Goal: Task Accomplishment & Management: Manage account settings

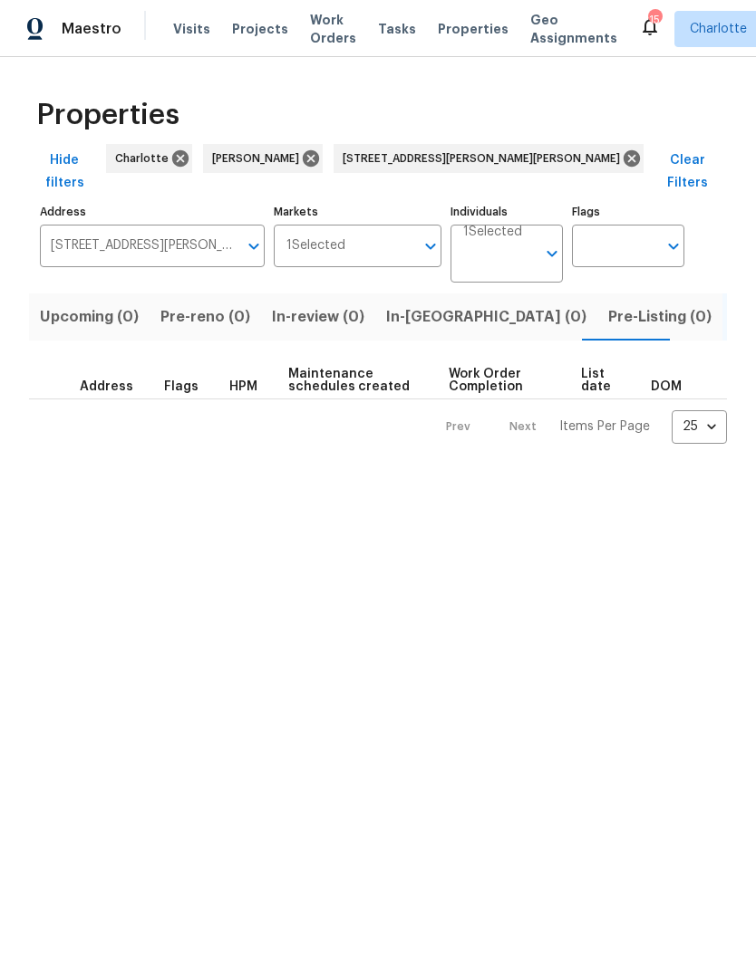
scroll to position [0, 16]
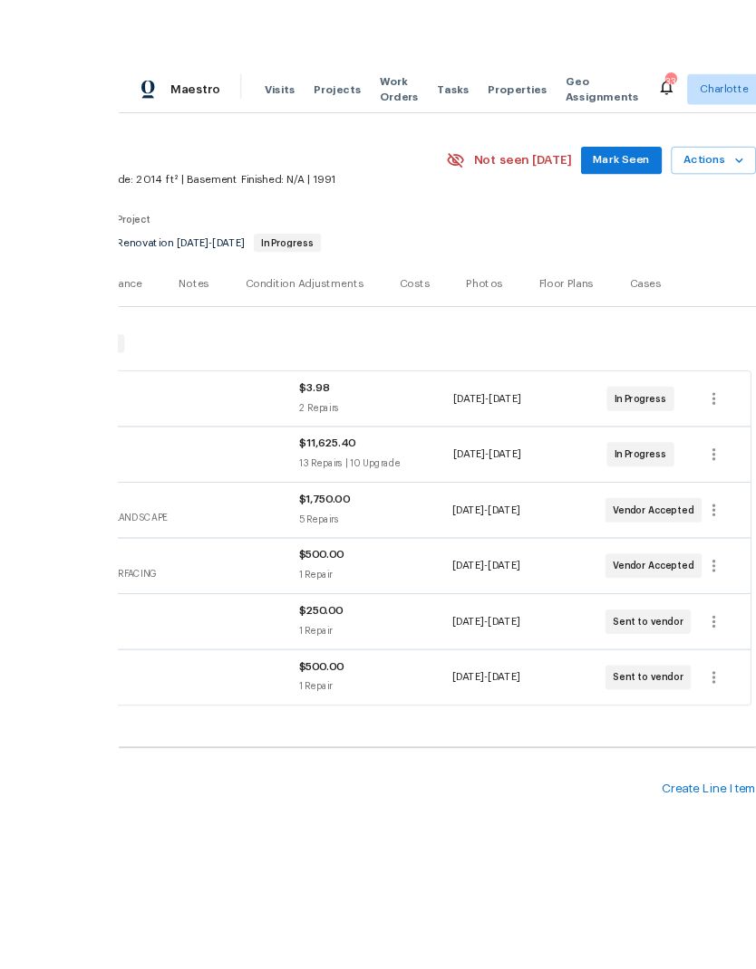
scroll to position [10, 0]
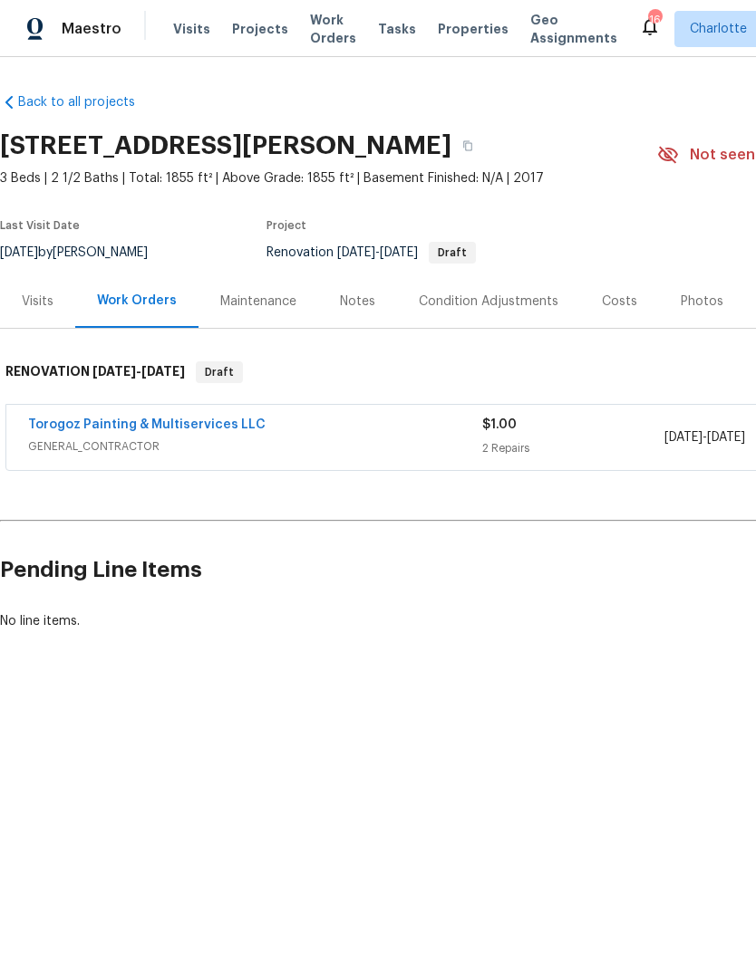
click at [207, 419] on link "Torogoz Painting & Multiservices LLC" at bounding box center [146, 425] width 237 height 13
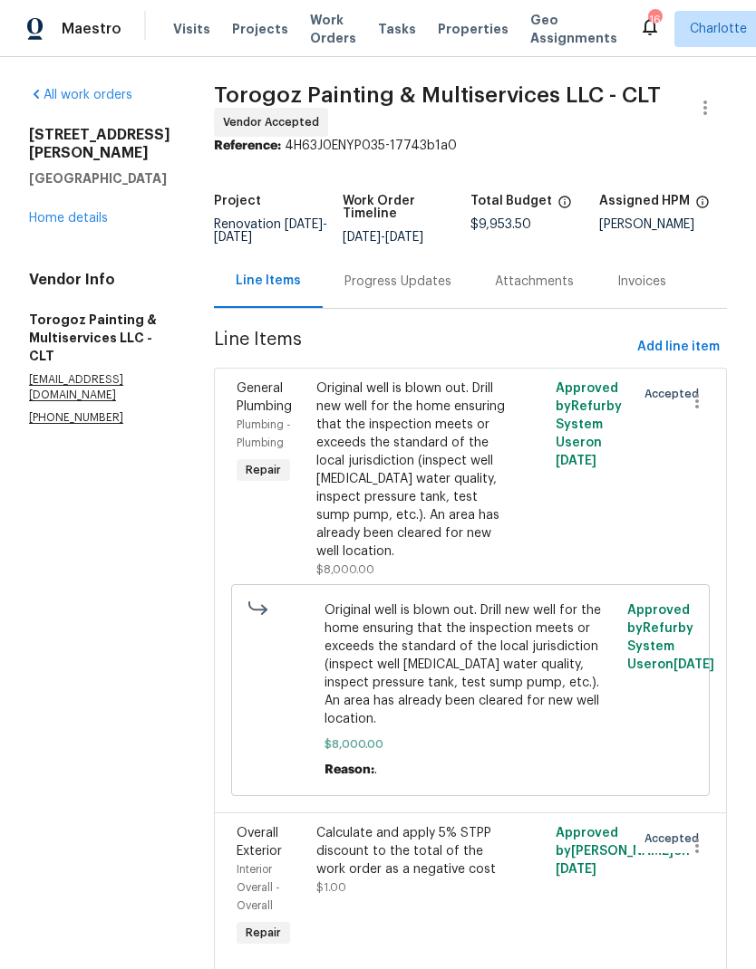
click at [428, 290] on div "Progress Updates" at bounding box center [397, 282] width 107 height 18
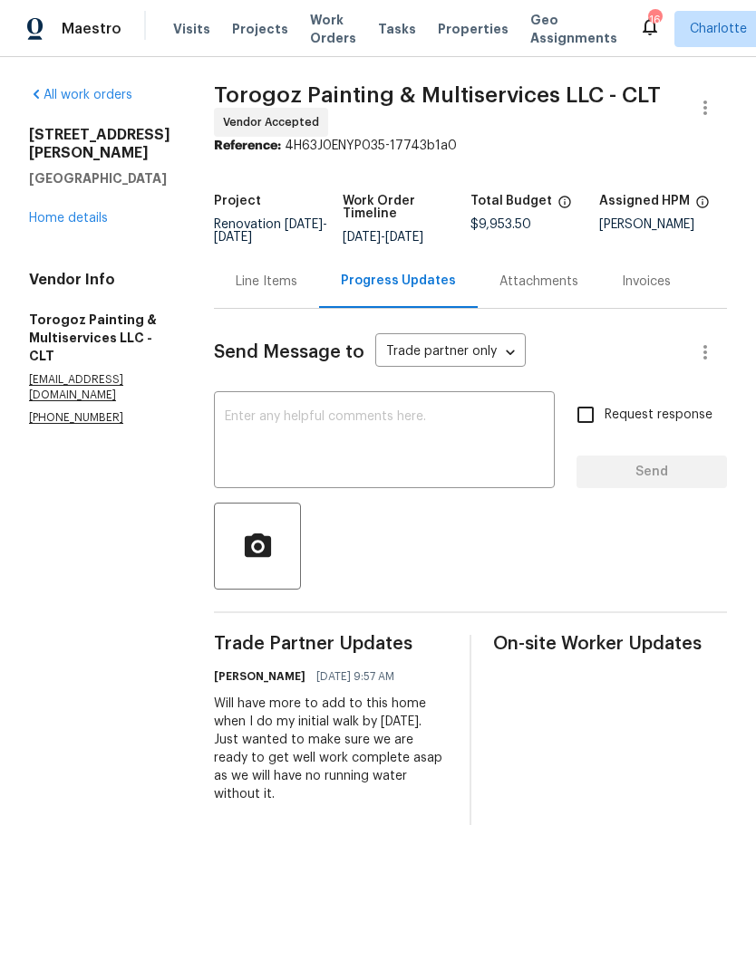
click at [512, 453] on textarea at bounding box center [384, 441] width 319 height 63
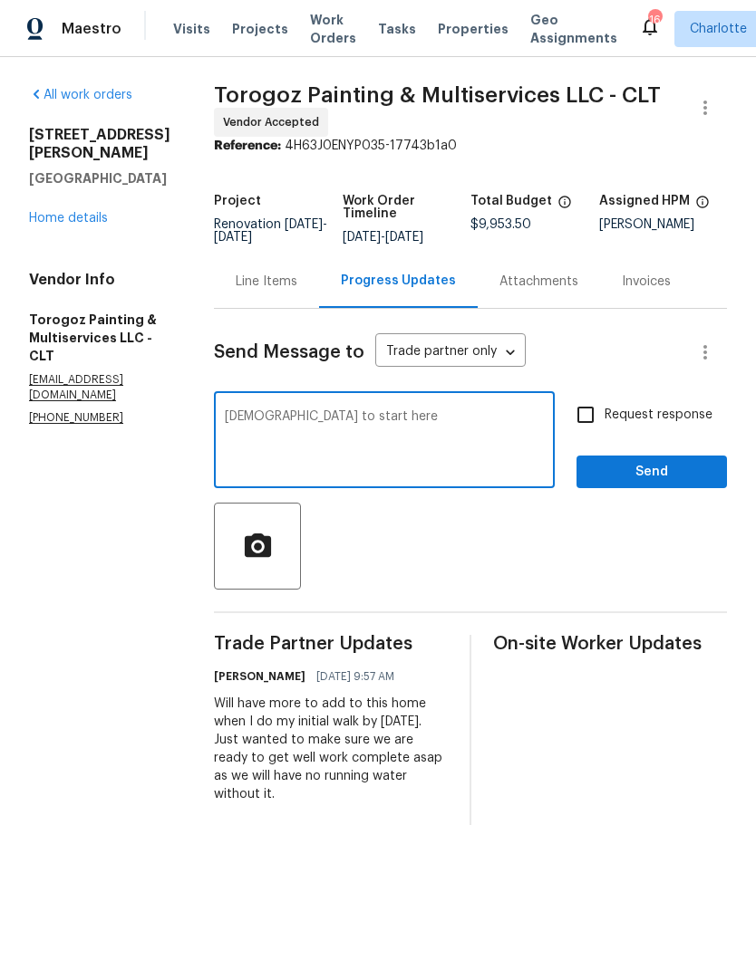
click at [301, 426] on textarea "[DEMOGRAPHIC_DATA] to start here" at bounding box center [384, 441] width 319 height 63
click at [274, 424] on textarea "[DEMOGRAPHIC_DATA] to start here" at bounding box center [384, 441] width 319 height 63
type textarea "Good to start here"
click at [599, 430] on input "Request response" at bounding box center [585, 415] width 38 height 38
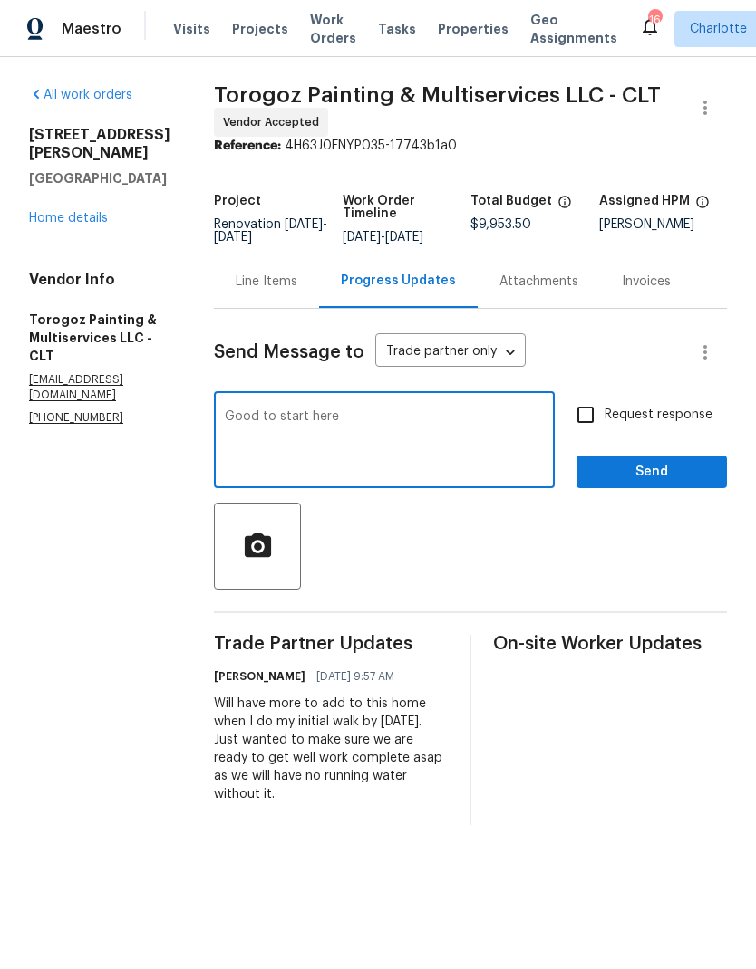
checkbox input "true"
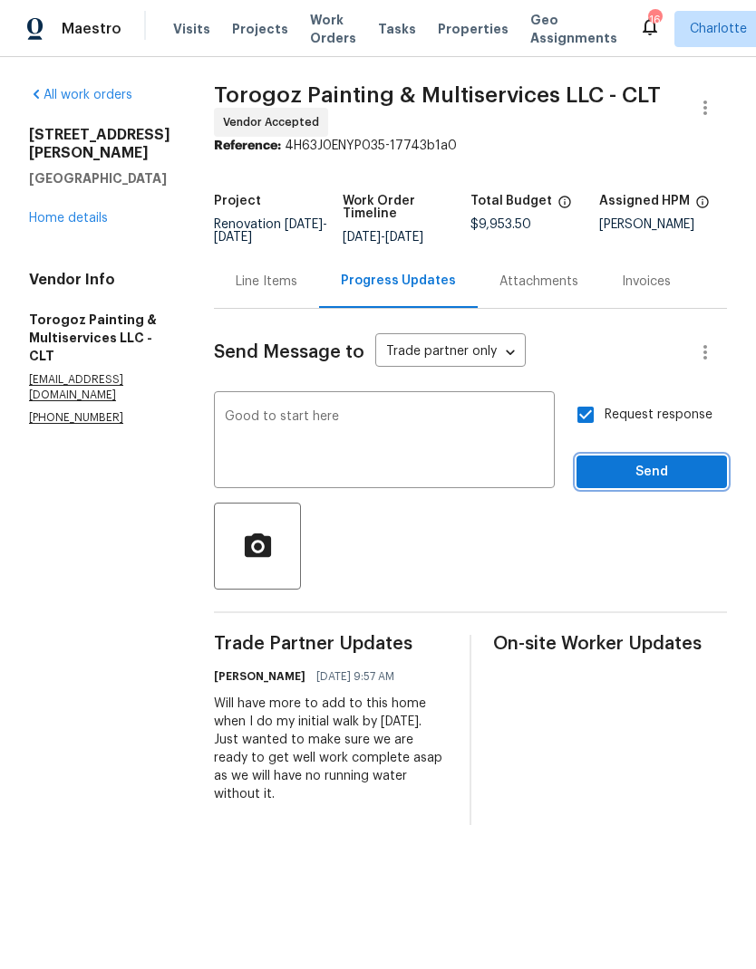
click at [659, 484] on span "Send" at bounding box center [651, 472] width 121 height 23
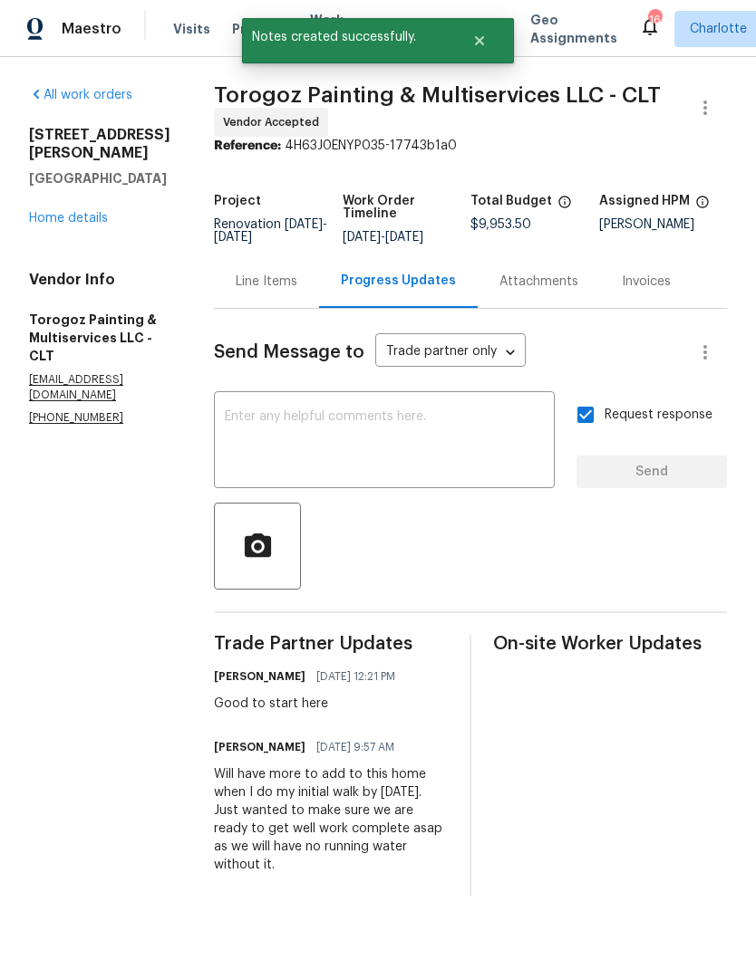
click at [55, 212] on link "Home details" at bounding box center [68, 218] width 79 height 13
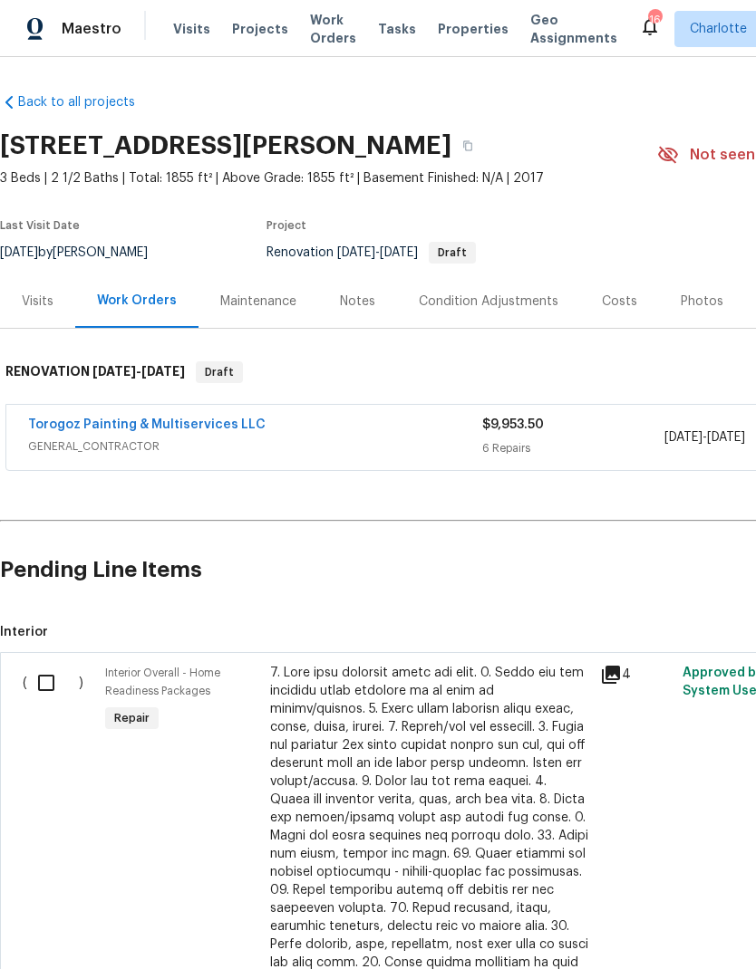
click at [46, 429] on link "Torogoz Painting & Multiservices LLC" at bounding box center [146, 425] width 237 height 13
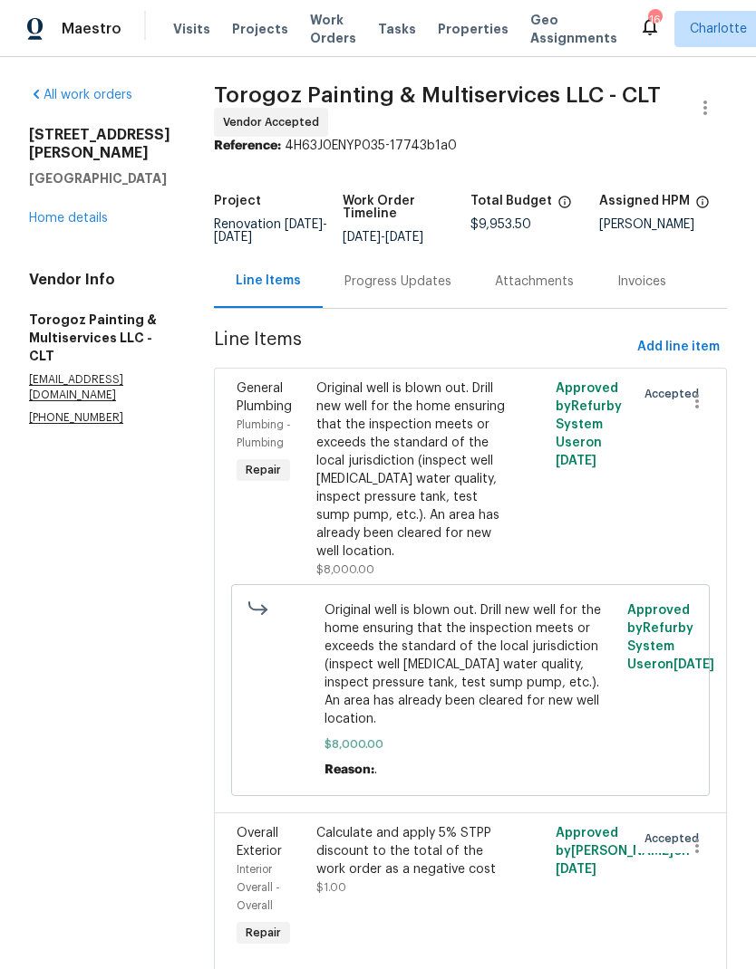
click at [431, 278] on div "Progress Updates" at bounding box center [398, 281] width 150 height 53
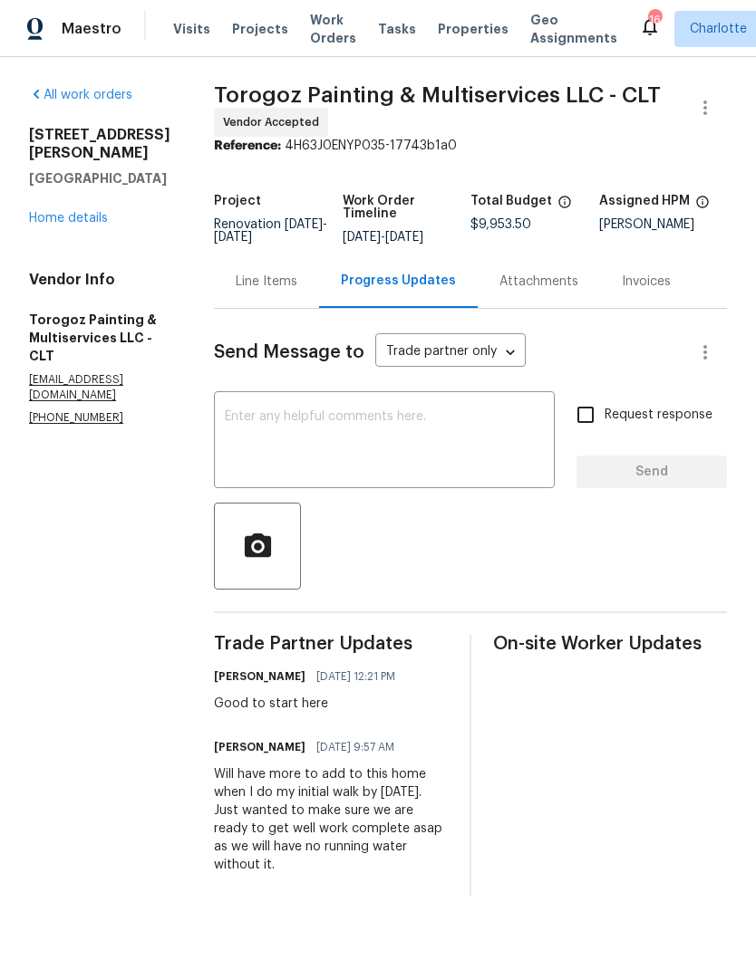
click at [416, 454] on textarea at bounding box center [384, 441] width 319 height 63
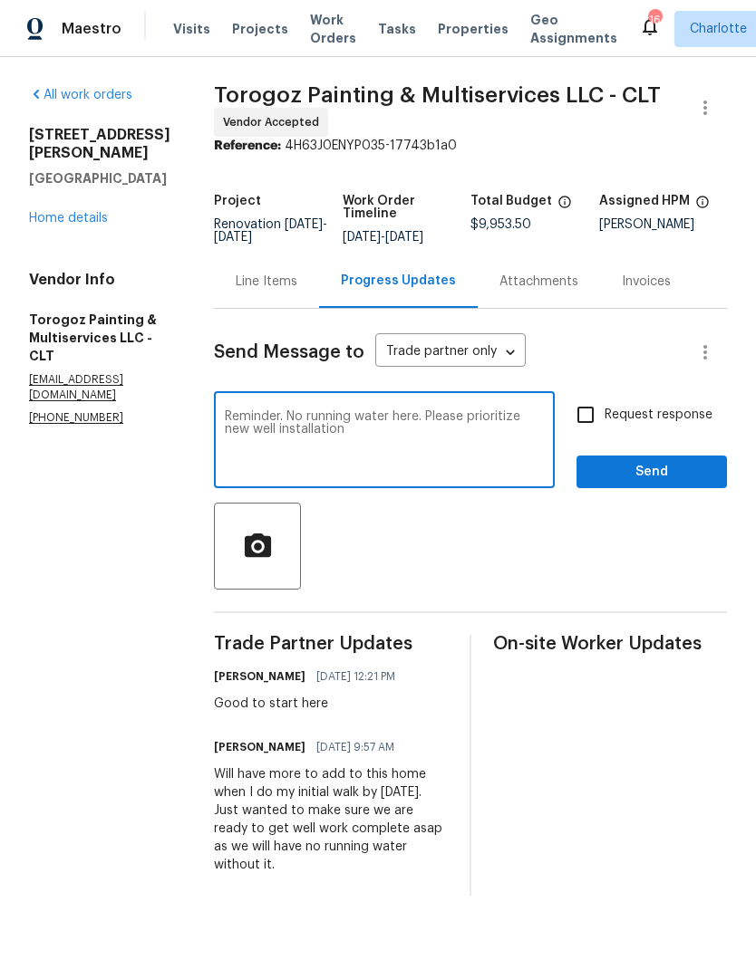
type textarea "Reminder. No running water here. Please prioritize new well installation"
click at [621, 421] on span "Request response" at bounding box center [658, 415] width 108 height 19
click at [604, 421] on input "Request response" at bounding box center [585, 415] width 38 height 38
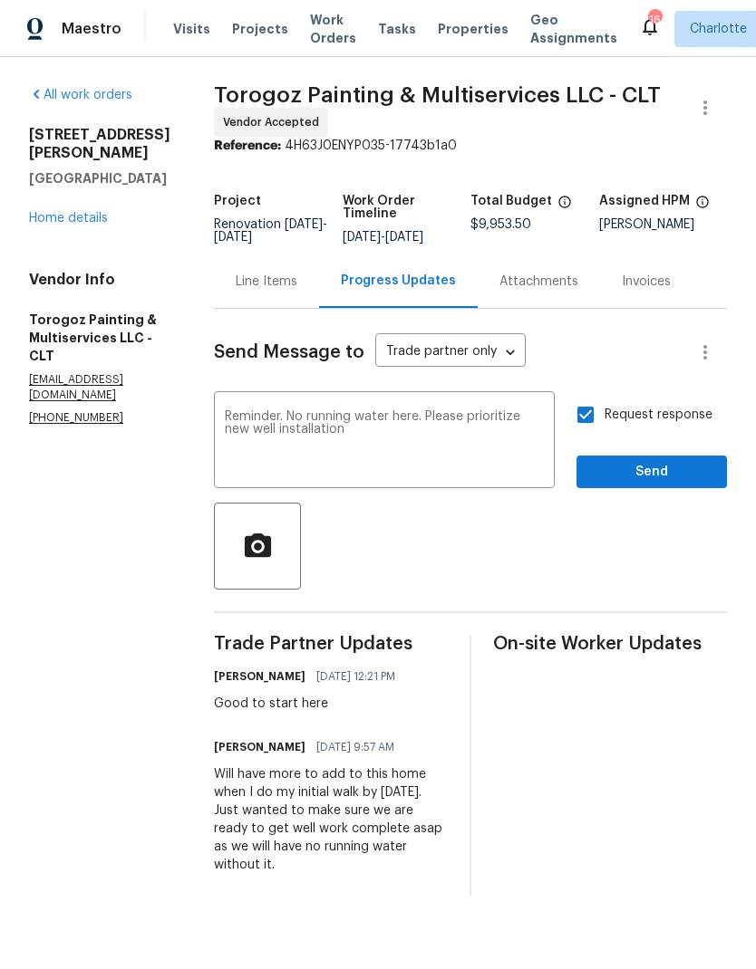
click at [657, 425] on span "Request response" at bounding box center [658, 415] width 108 height 19
click at [604, 425] on input "Request response" at bounding box center [585, 415] width 38 height 38
checkbox input "false"
click at [640, 474] on span "Send" at bounding box center [651, 472] width 121 height 23
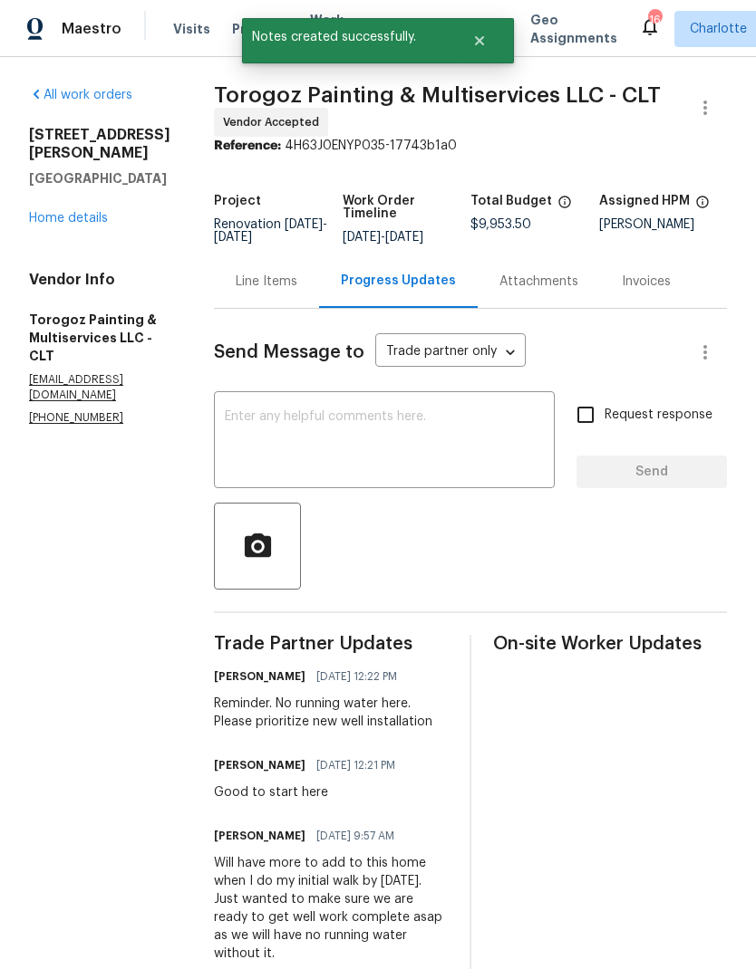
click at [54, 212] on link "Home details" at bounding box center [68, 218] width 79 height 13
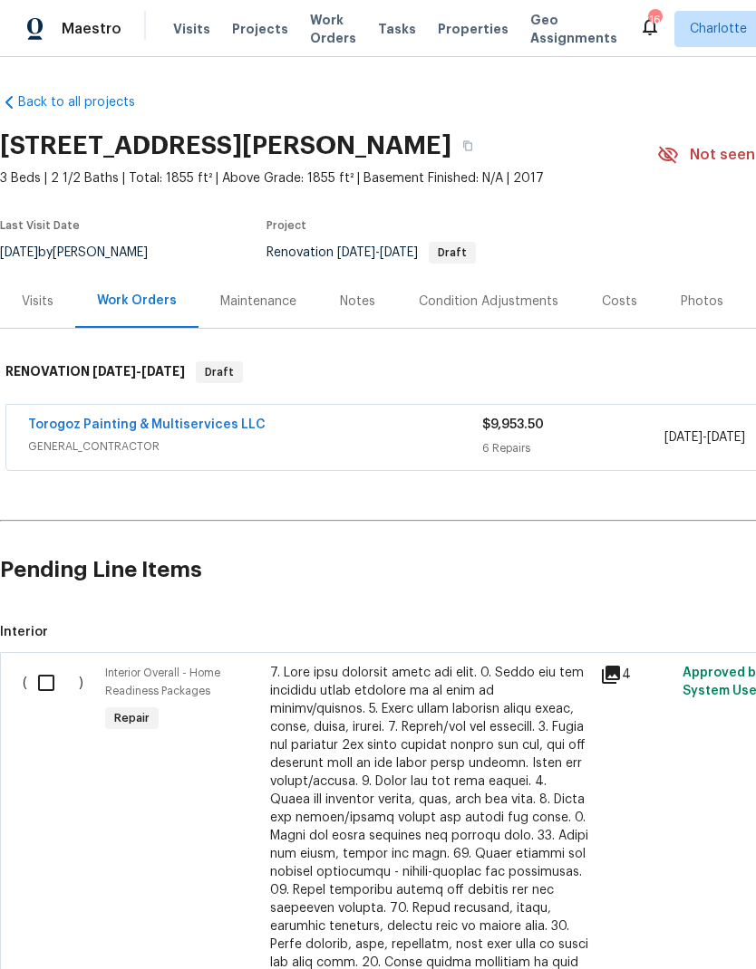
click at [360, 298] on div "Notes" at bounding box center [357, 302] width 35 height 18
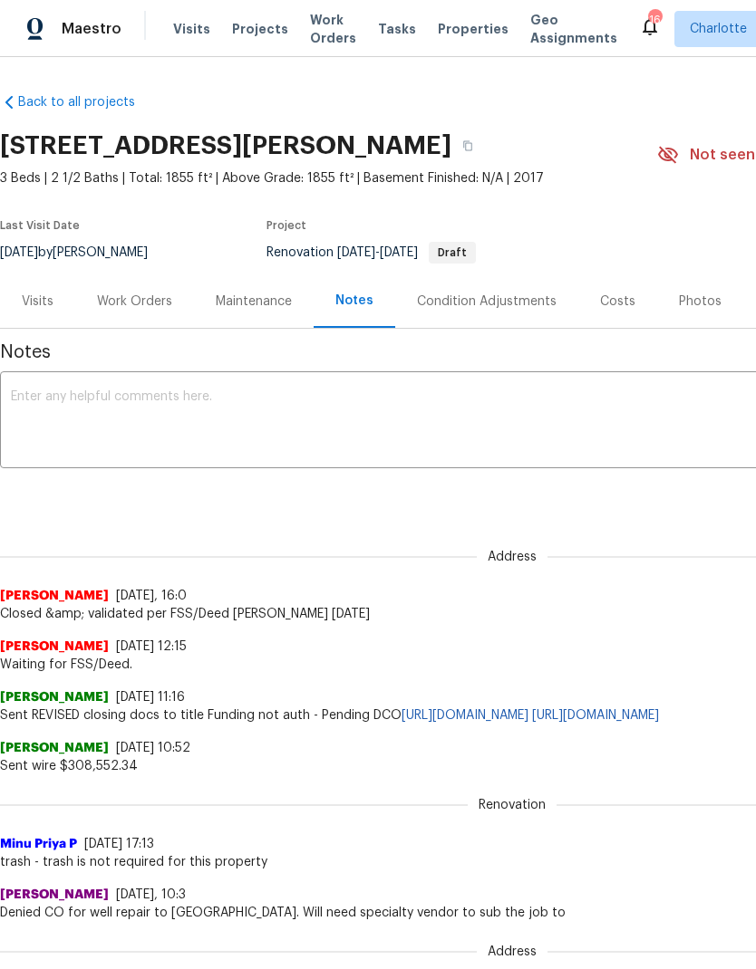
click at [349, 408] on textarea at bounding box center [512, 421] width 1002 height 63
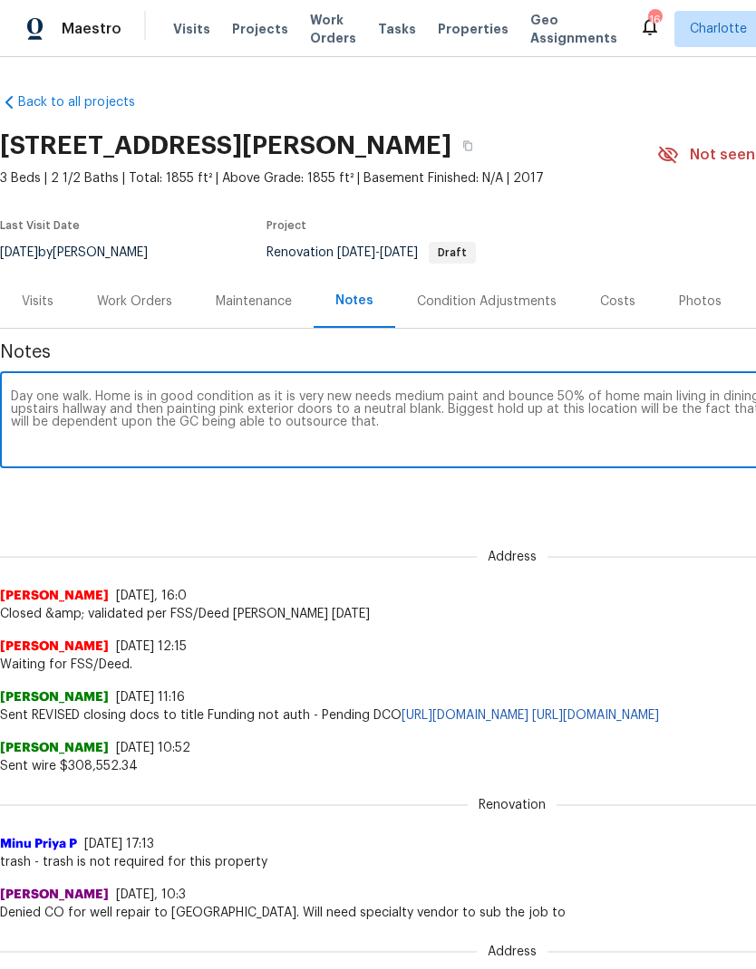
scroll to position [0, 268]
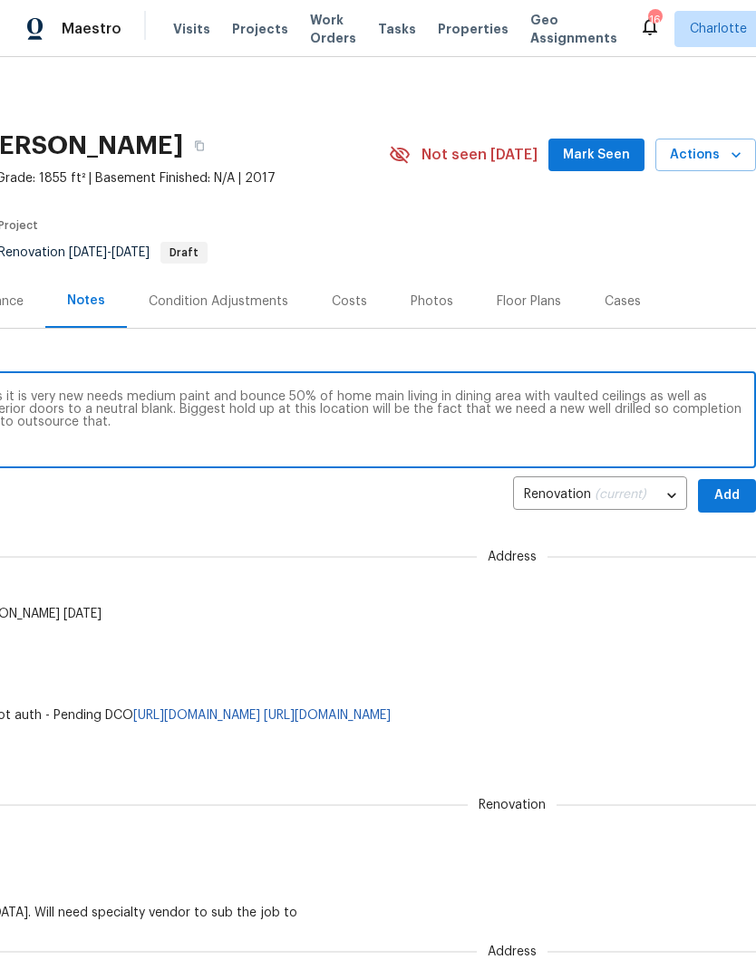
type textarea "Day one walk. Home is in good condition as it is very new needs medium paint an…"
click at [673, 485] on body "Maestro Visits Projects Work Orders Tasks Properties Geo Assignments 16 Charlot…" at bounding box center [378, 484] width 756 height 969
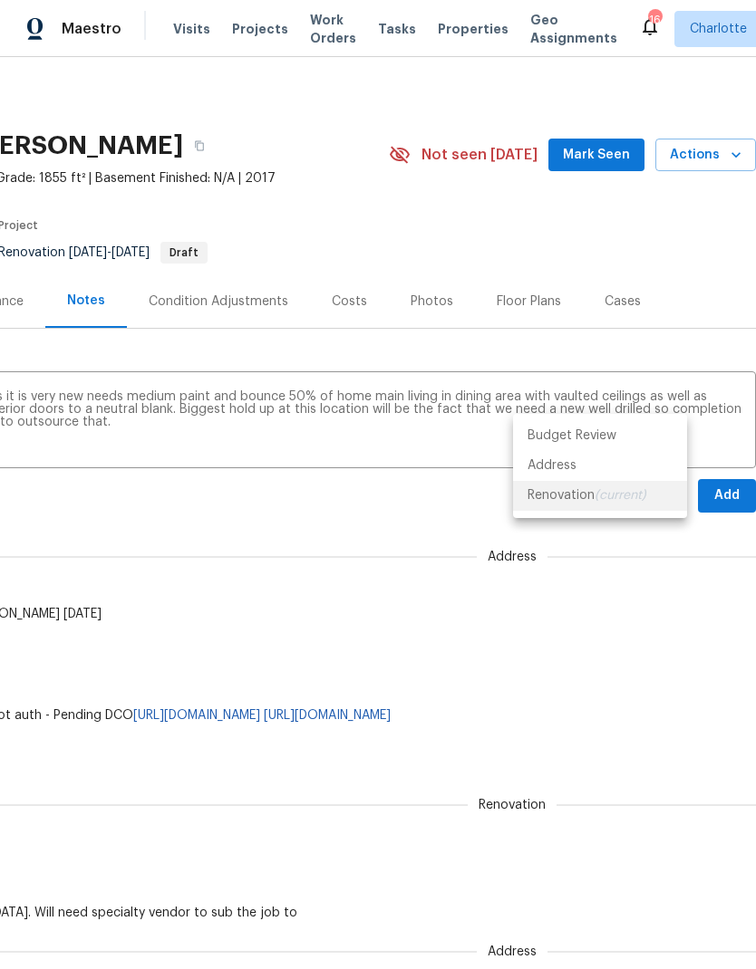
click at [731, 493] on div at bounding box center [378, 484] width 756 height 969
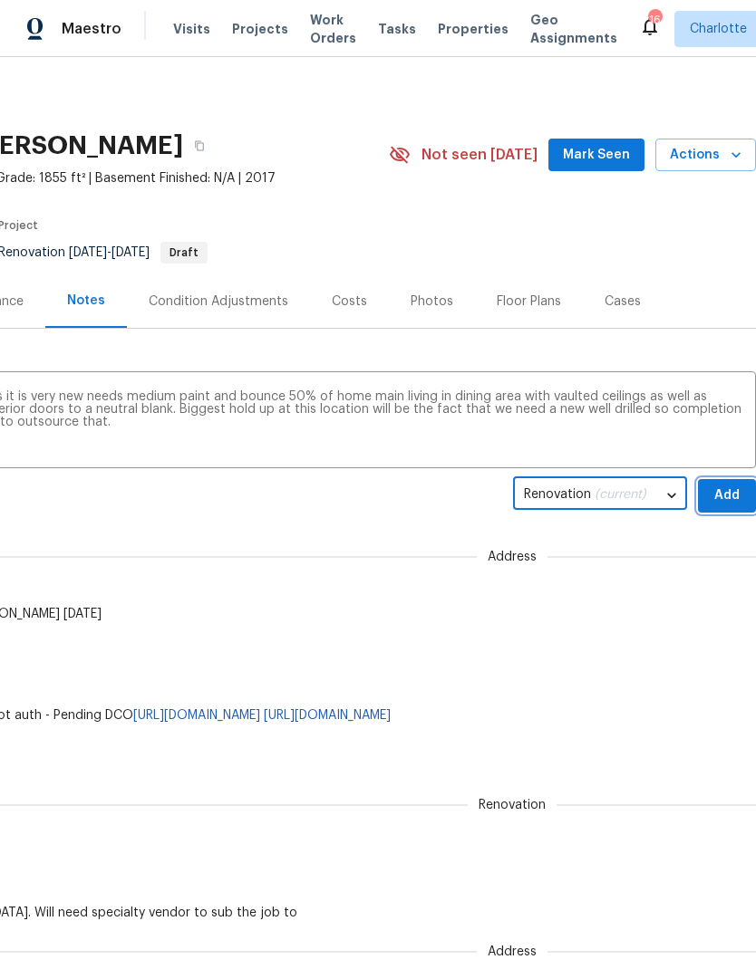
click at [730, 500] on span "Add" at bounding box center [726, 496] width 29 height 23
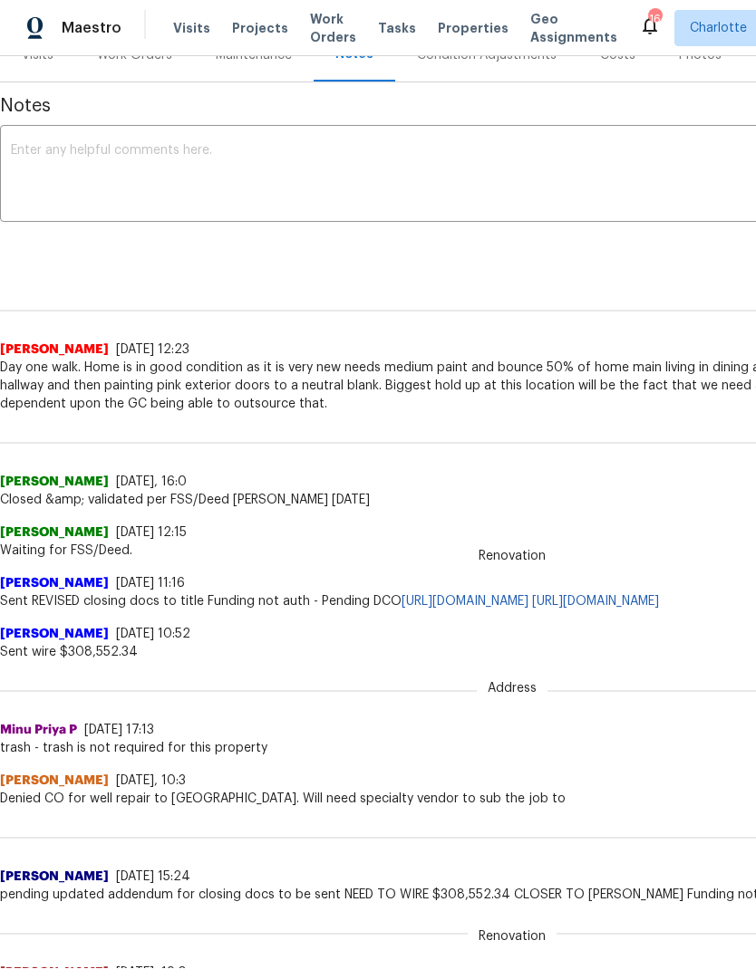
scroll to position [0, 0]
